Goal: Information Seeking & Learning: Learn about a topic

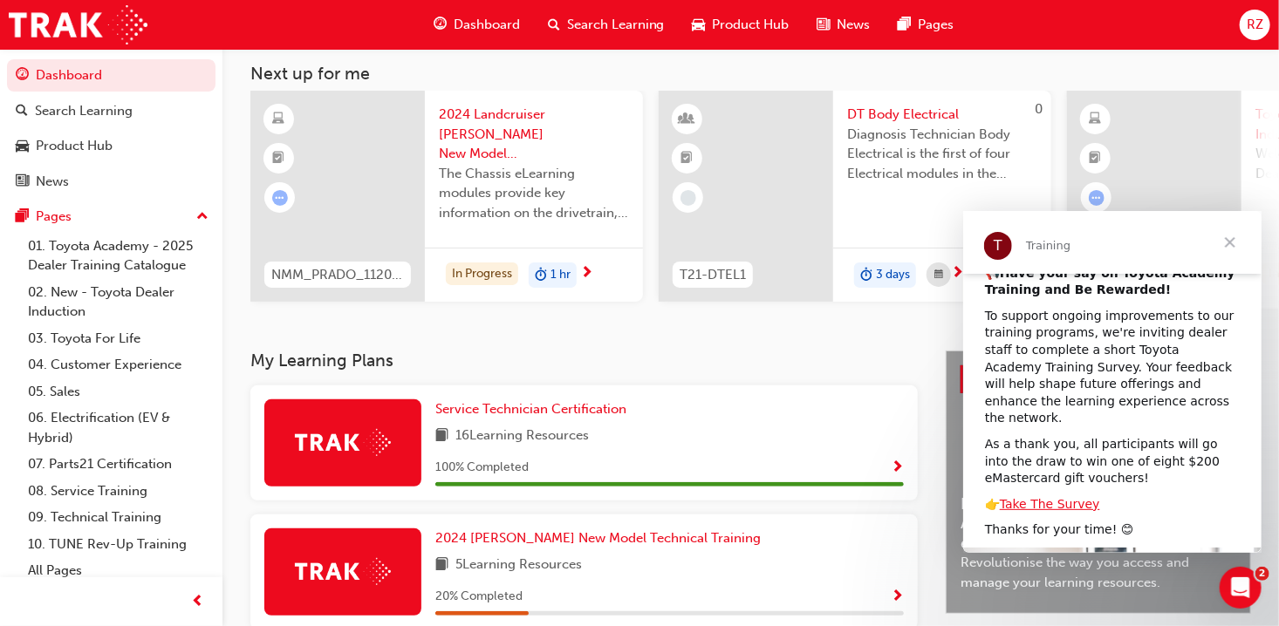
scroll to position [127, 0]
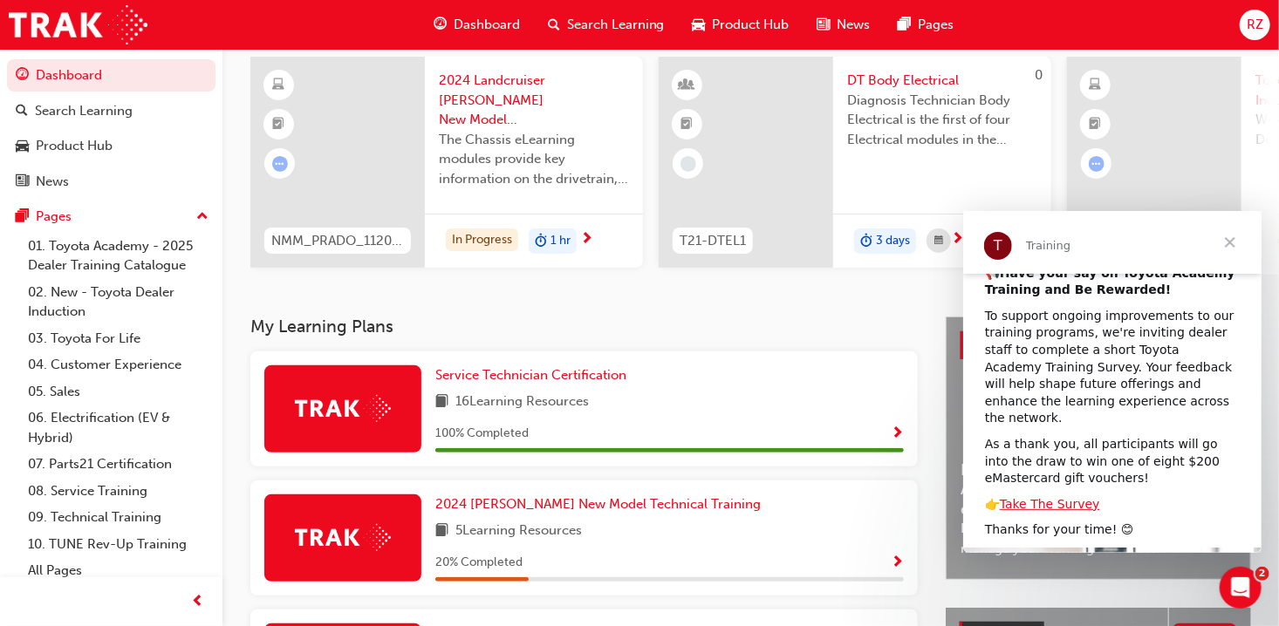
click at [1223, 240] on span "Close" at bounding box center [1229, 241] width 63 height 63
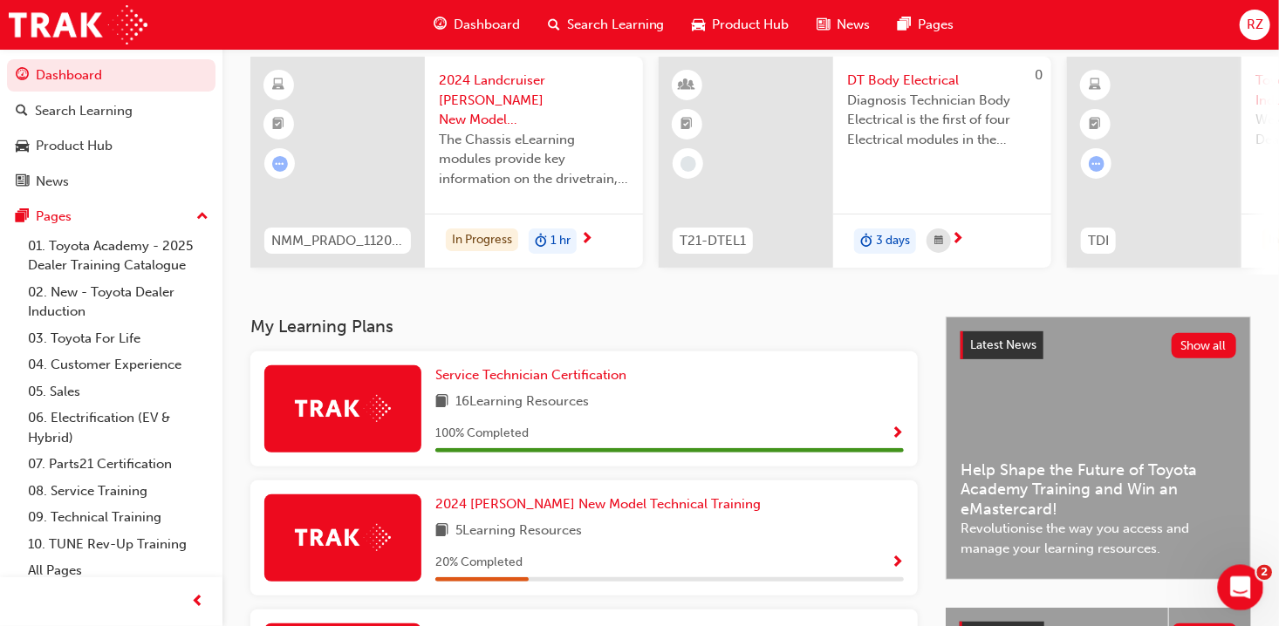
click at [1247, 588] on icon "Open Intercom Messenger" at bounding box center [1238, 585] width 29 height 29
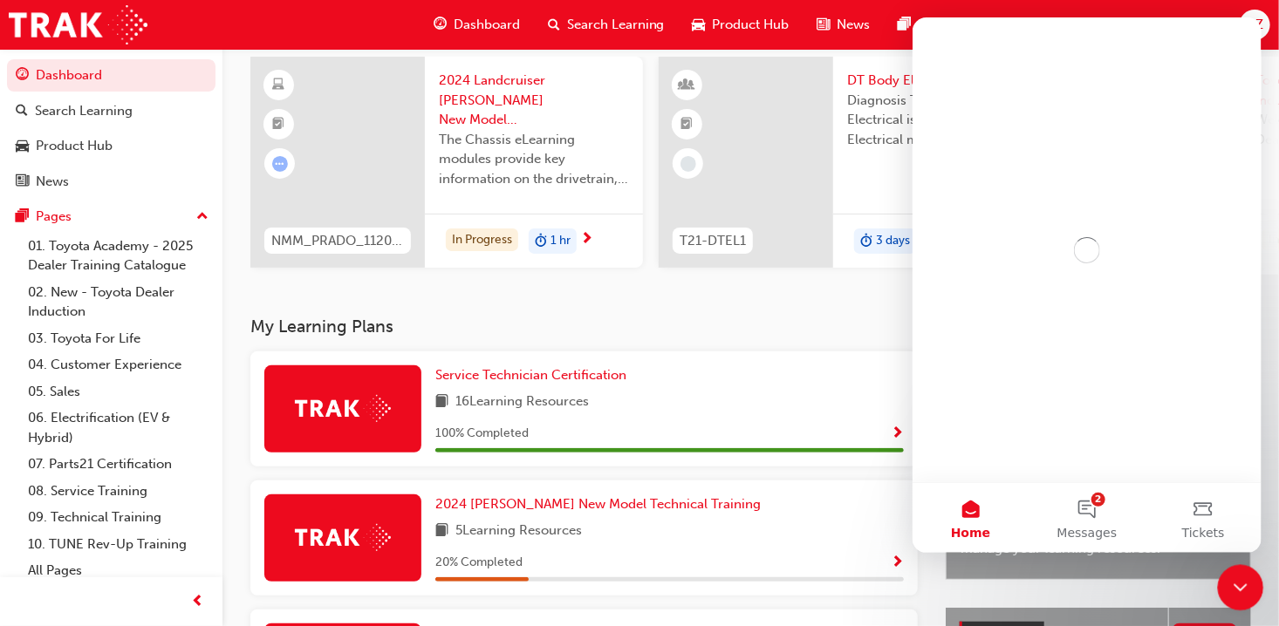
scroll to position [0, 0]
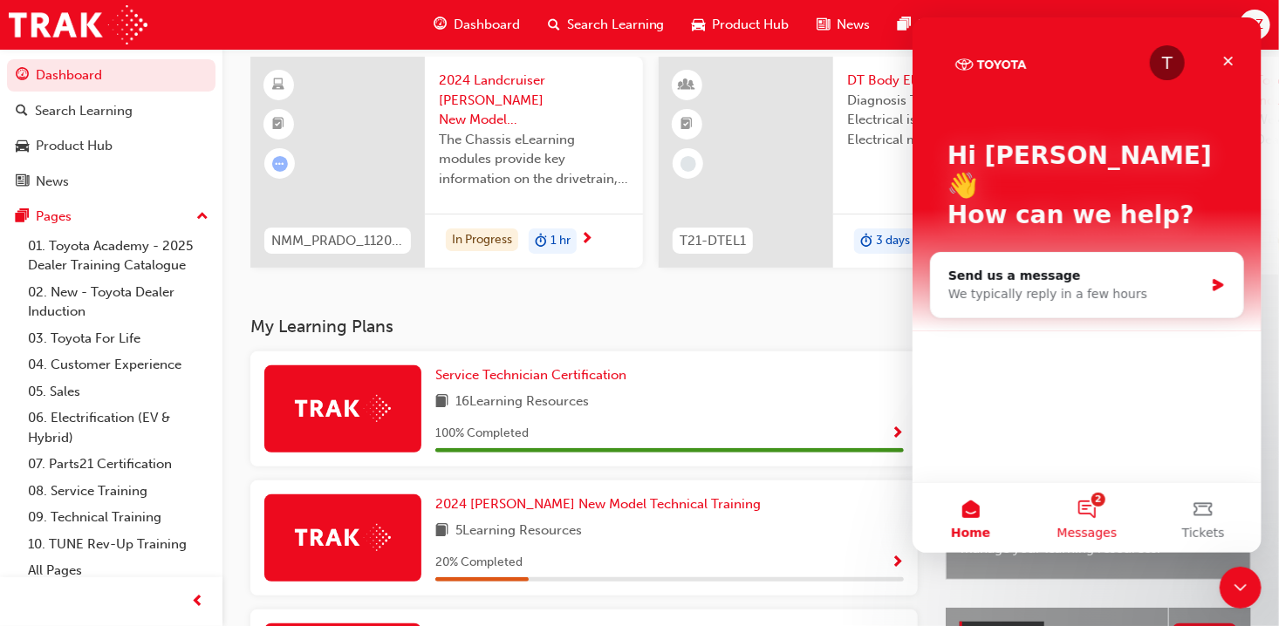
click at [1084, 504] on button "2 Messages" at bounding box center [1086, 518] width 116 height 70
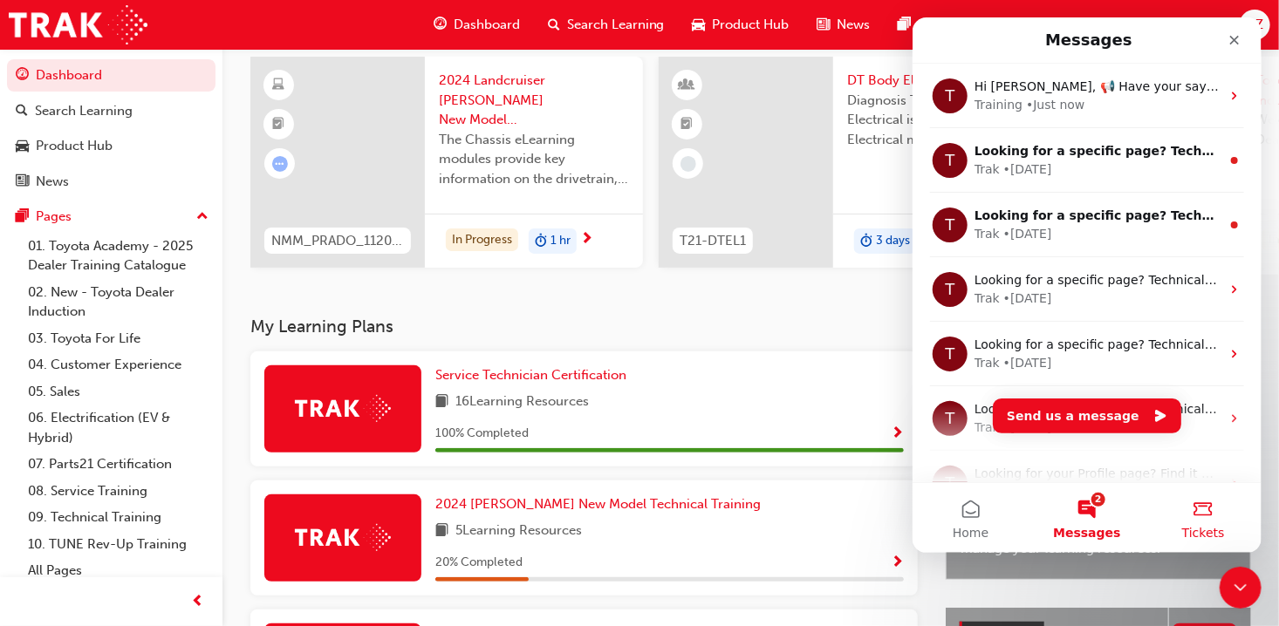
click at [1201, 527] on span "Tickets" at bounding box center [1202, 533] width 43 height 12
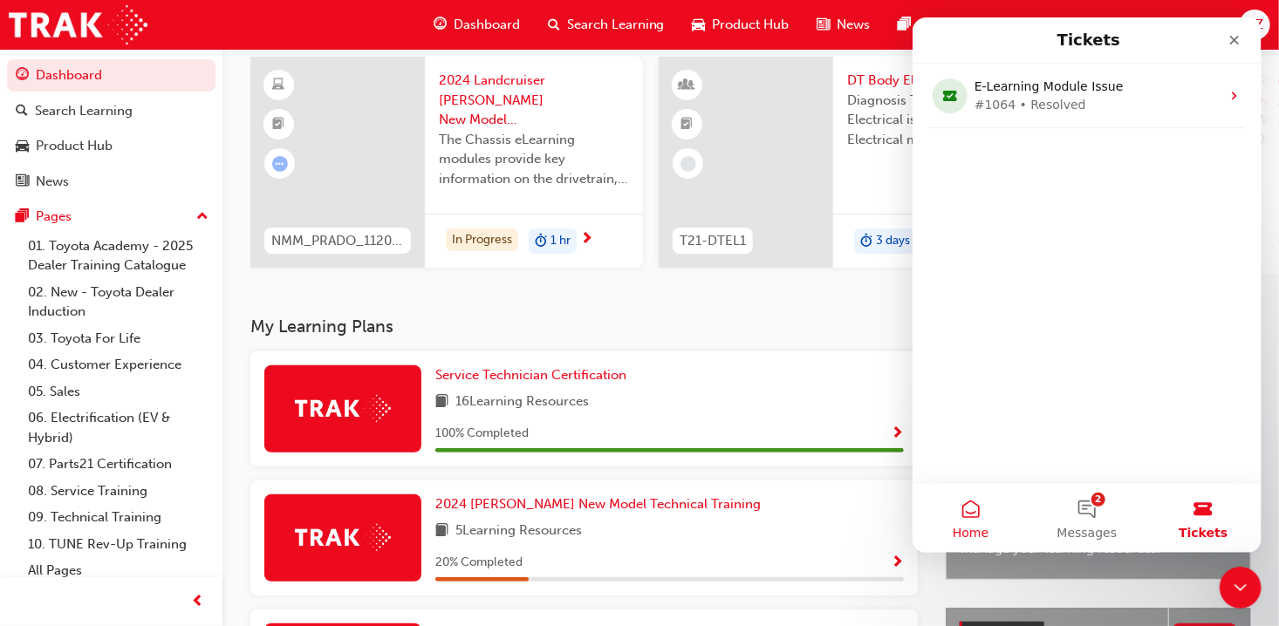
click at [954, 530] on span "Home" at bounding box center [970, 533] width 36 height 12
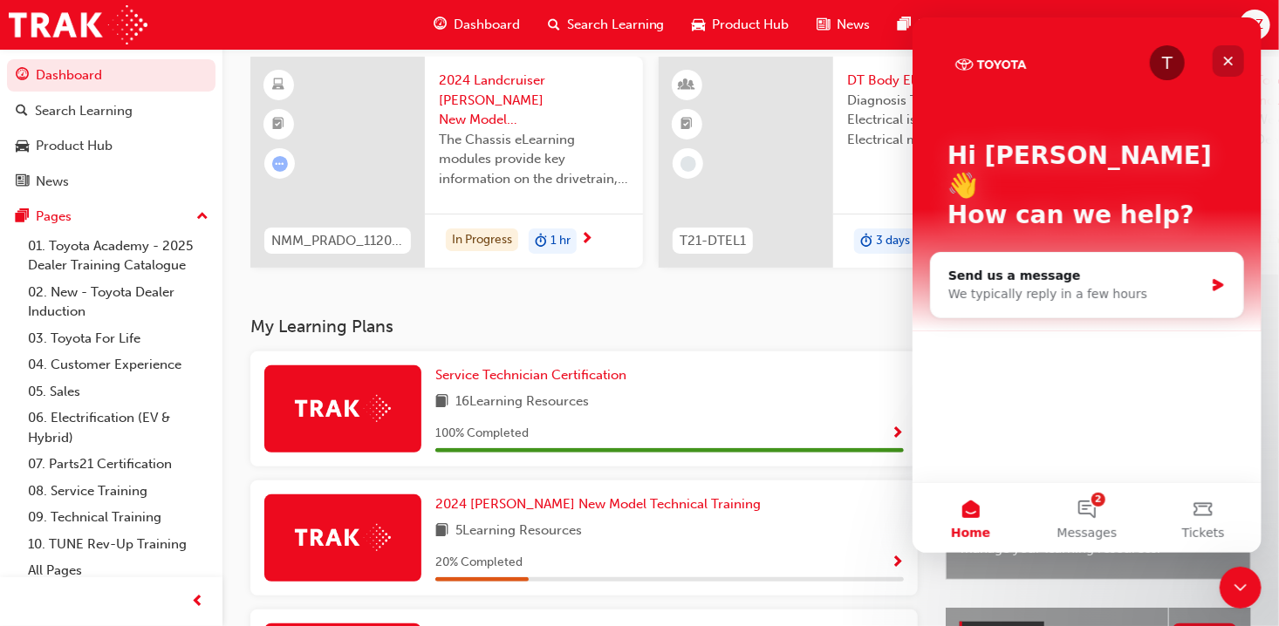
click at [1227, 60] on icon "Close" at bounding box center [1228, 62] width 10 height 10
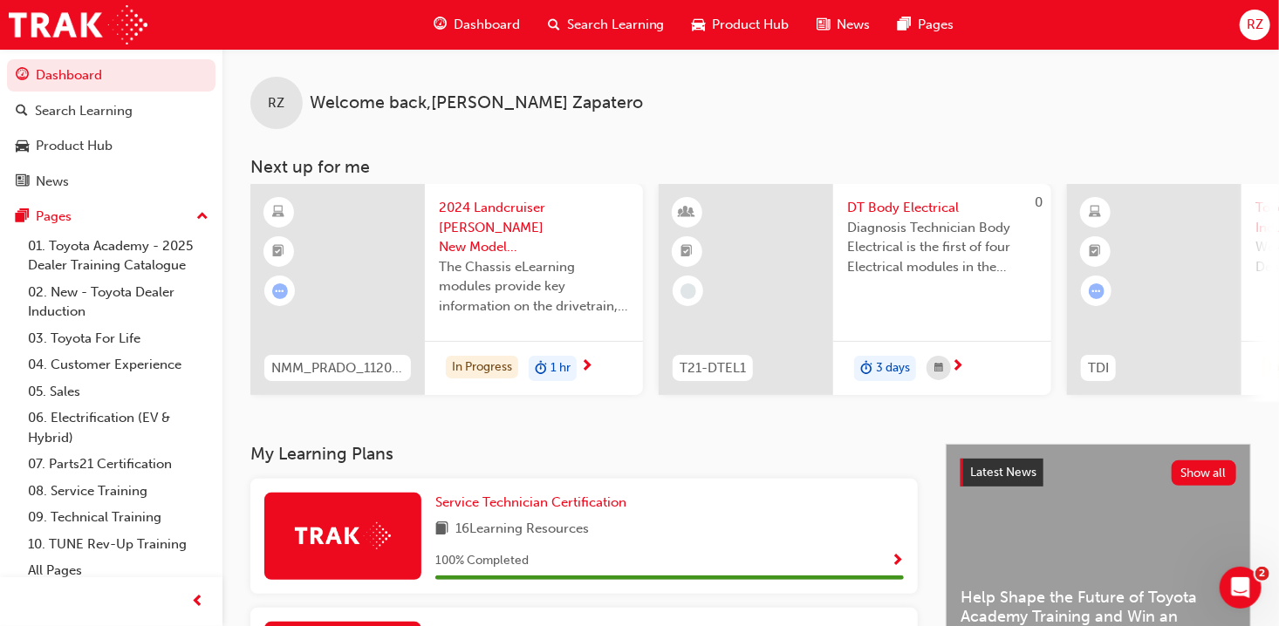
click at [877, 215] on span "DT Body Electrical" at bounding box center [942, 208] width 190 height 20
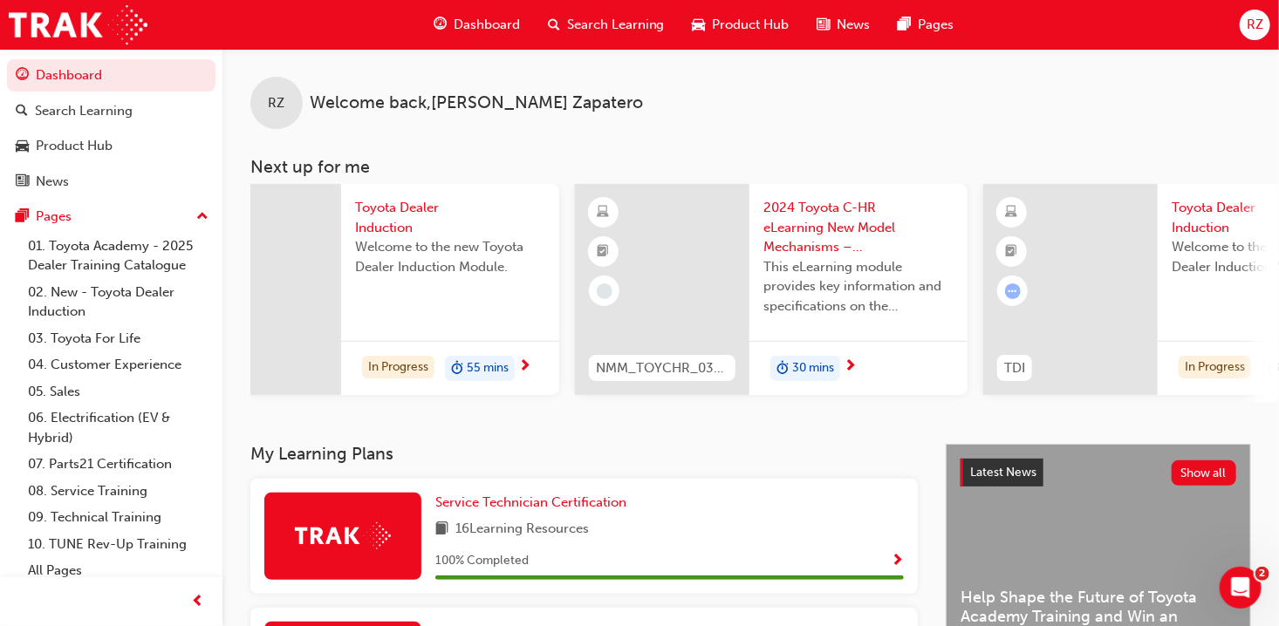
scroll to position [0, 1418]
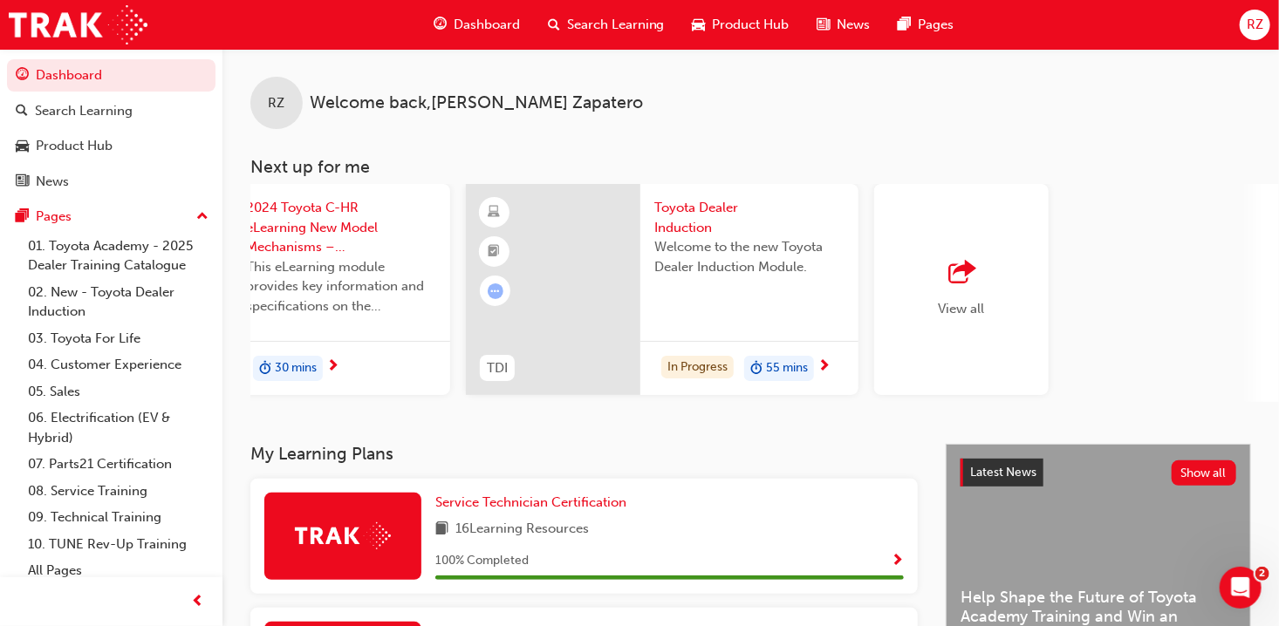
click at [961, 276] on span "outbound-icon" at bounding box center [961, 273] width 26 height 24
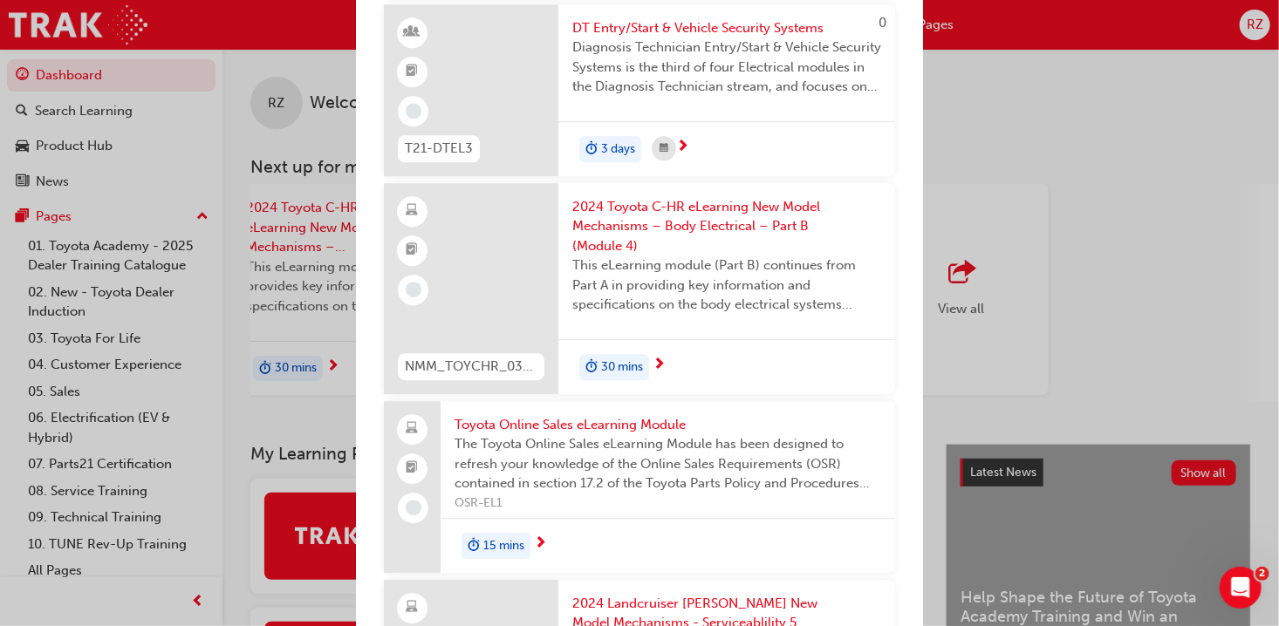
scroll to position [2232, 0]
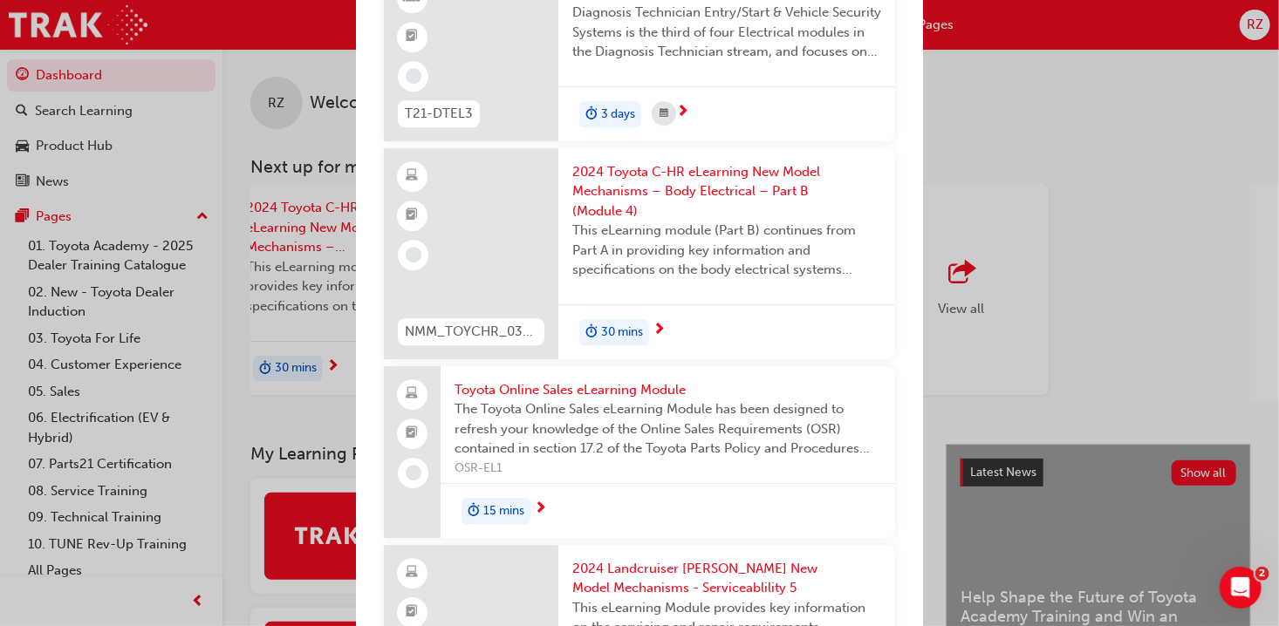
click at [1134, 137] on div "Next up for me NMM_PRADO_112024_MODULE_2 2024 Landcruiser [PERSON_NAME] New Mod…" at bounding box center [639, 313] width 1279 height 626
click at [304, 22] on div "Next up for me NMM_PRADO_112024_MODULE_2 2024 Landcruiser [PERSON_NAME] New Mod…" at bounding box center [639, 313] width 1279 height 626
